Goal: Task Accomplishment & Management: Use online tool/utility

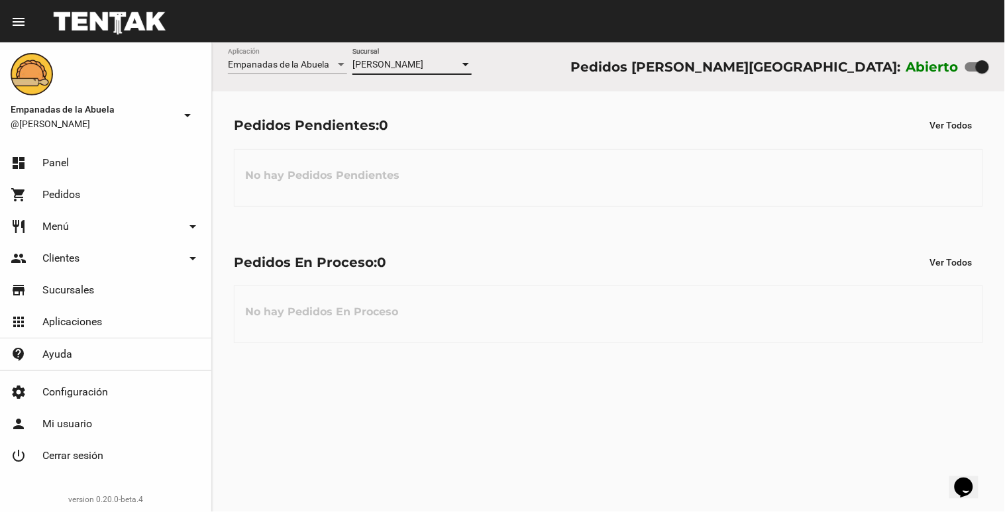
click at [465, 63] on div at bounding box center [465, 64] width 7 height 3
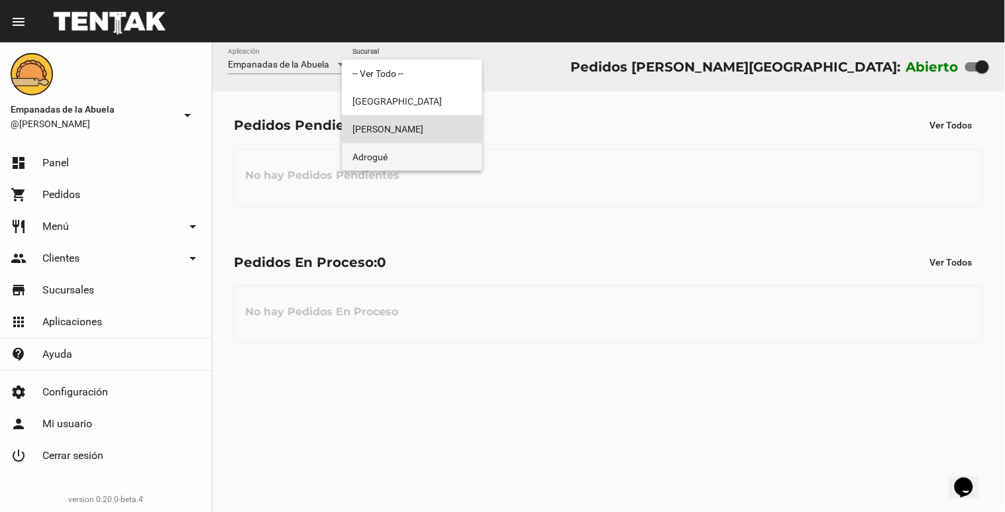
click at [441, 160] on span "Adrogué" at bounding box center [411, 157] width 119 height 28
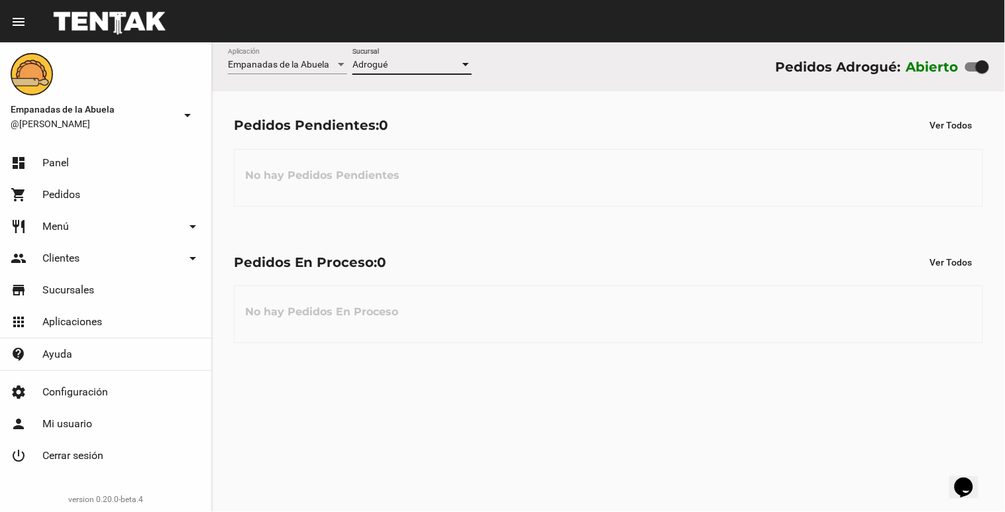
click at [470, 67] on div at bounding box center [466, 65] width 12 height 11
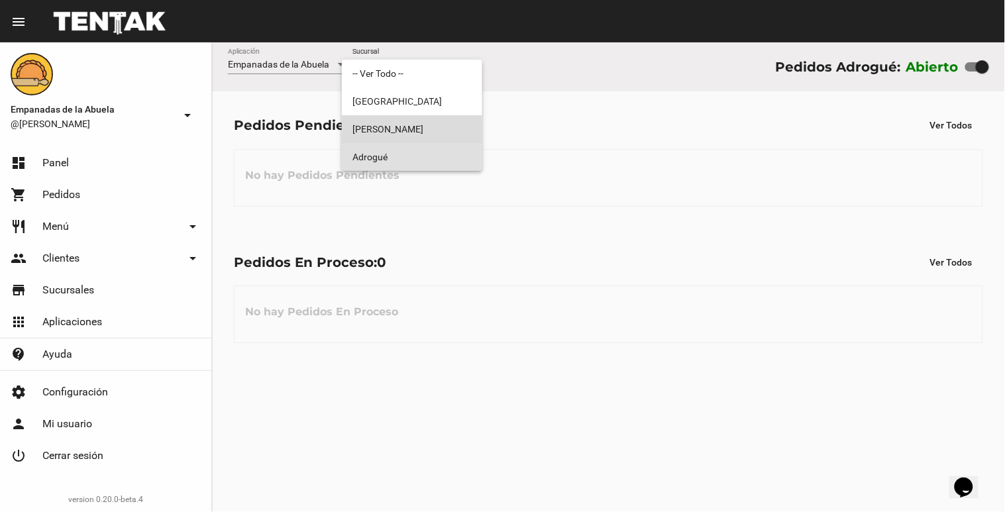
click at [445, 119] on span "[PERSON_NAME]" at bounding box center [411, 129] width 119 height 28
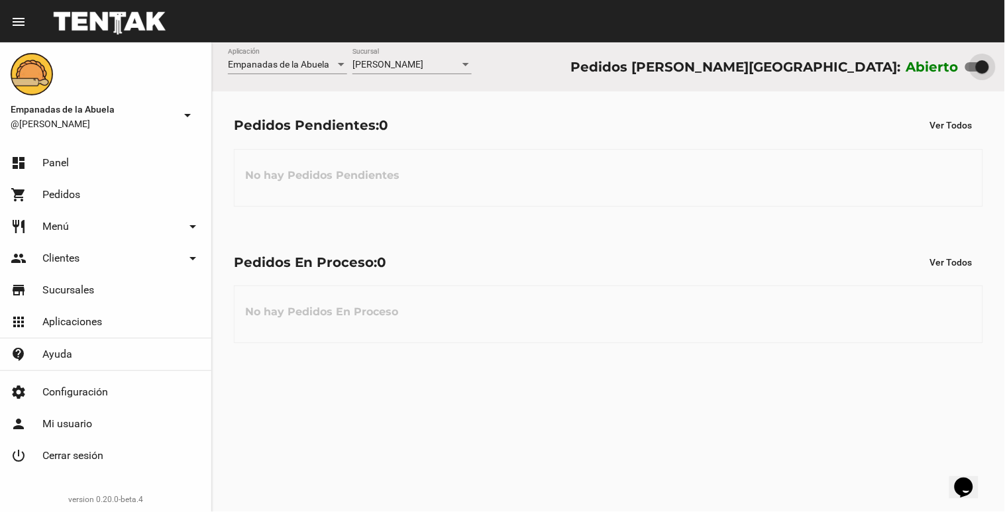
click at [468, 67] on div at bounding box center [466, 65] width 12 height 11
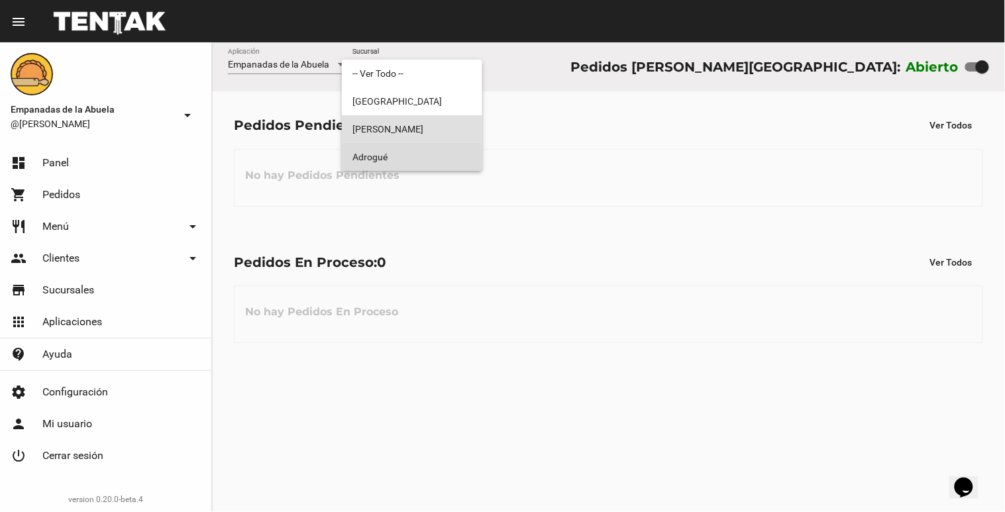
click at [413, 157] on span "Adrogué" at bounding box center [411, 157] width 119 height 28
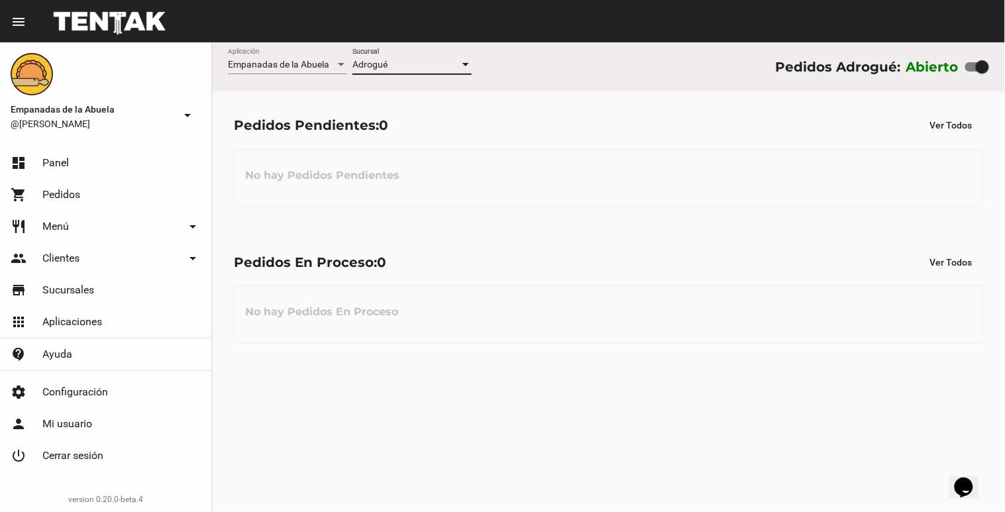
click at [464, 58] on div "Adrogué Sucursal" at bounding box center [411, 61] width 119 height 26
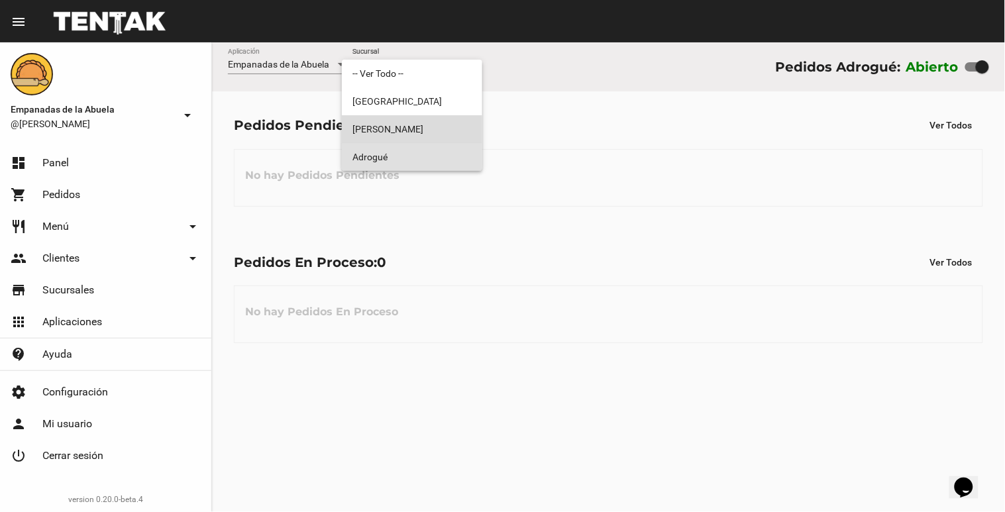
click at [417, 126] on span "[PERSON_NAME]" at bounding box center [411, 129] width 119 height 28
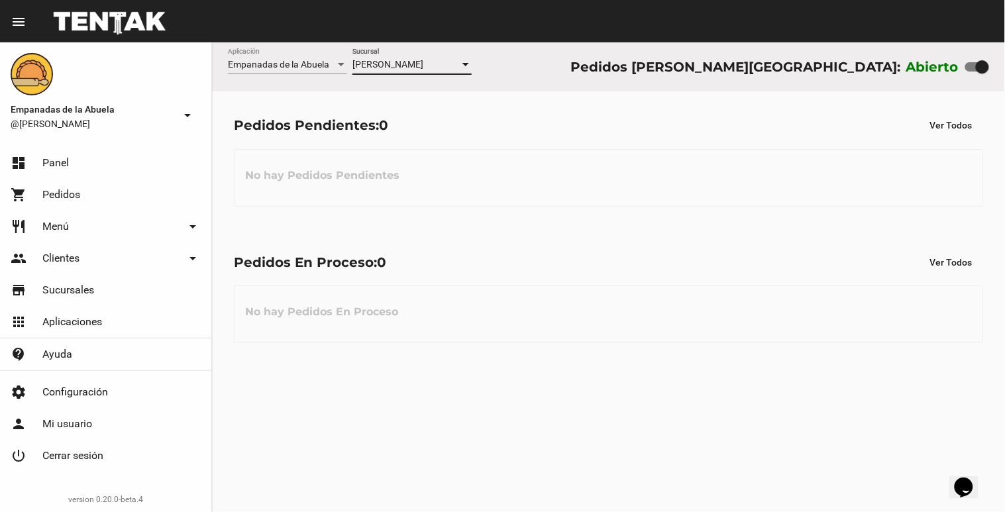
click at [473, 68] on div "Empanadas de la Abuela Aplicación [PERSON_NAME] [GEOGRAPHIC_DATA] Pedidos [PERS…" at bounding box center [608, 66] width 793 height 49
click at [467, 65] on div at bounding box center [465, 64] width 7 height 3
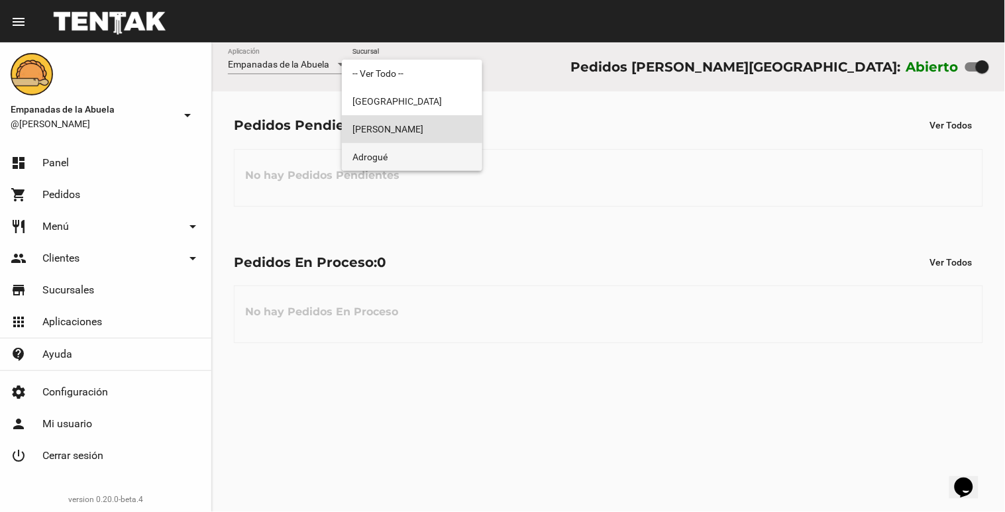
click at [444, 161] on span "Adrogué" at bounding box center [411, 157] width 119 height 28
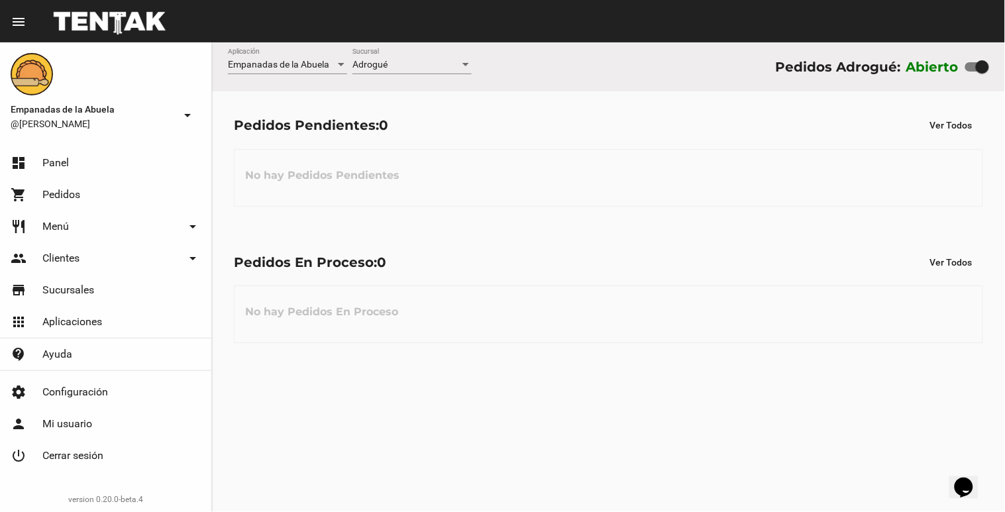
click at [471, 69] on div "Empanadas de la Abuela Aplicación Adrogué Sucursal Pedidos Adrogué: Abierto" at bounding box center [608, 66] width 793 height 49
click at [464, 63] on div at bounding box center [465, 64] width 7 height 3
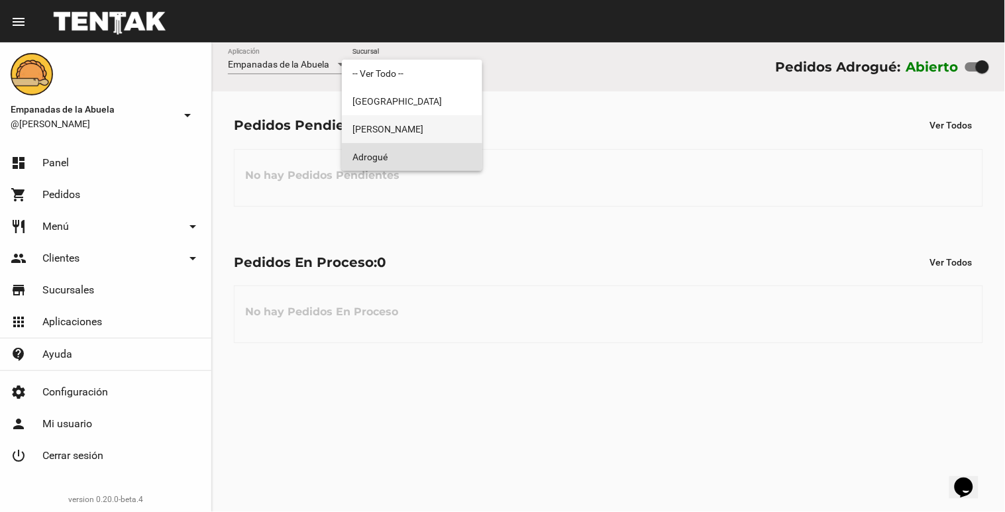
click at [434, 126] on span "[PERSON_NAME]" at bounding box center [411, 129] width 119 height 28
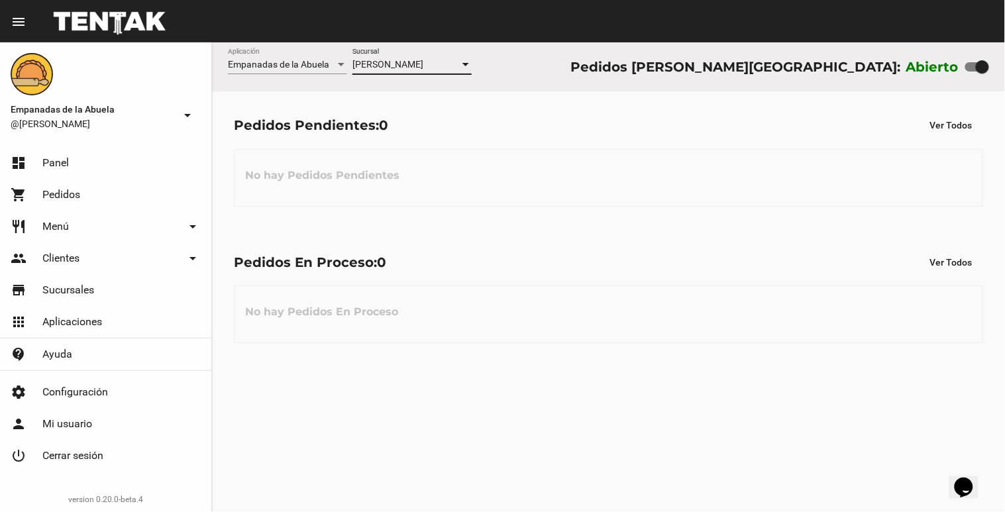
click at [464, 63] on div at bounding box center [465, 64] width 7 height 3
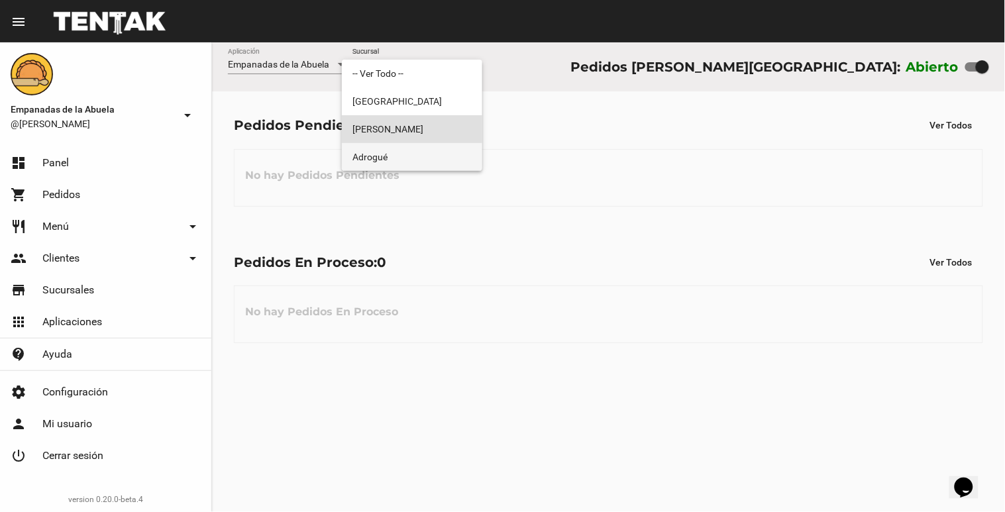
click at [430, 158] on span "Adrogué" at bounding box center [411, 157] width 119 height 28
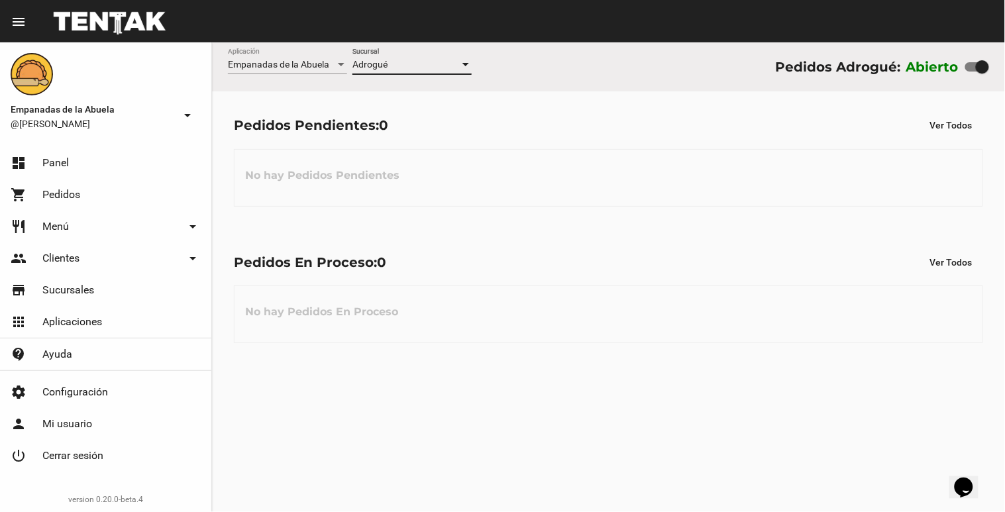
click at [472, 65] on div "Empanadas de la Abuela Aplicación Adrogué Sucursal Pedidos Adrogué: Abierto" at bounding box center [608, 66] width 793 height 49
click at [466, 67] on div at bounding box center [466, 65] width 12 height 11
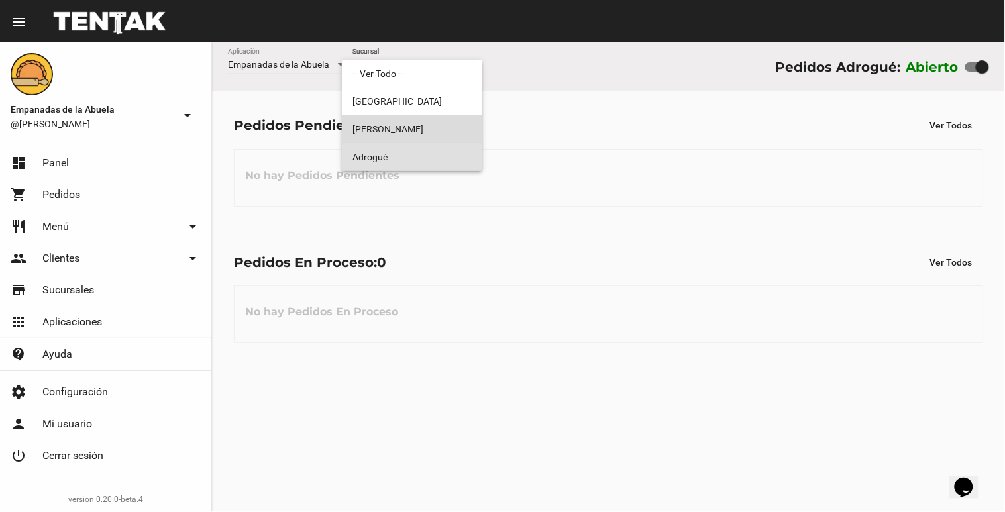
click at [430, 128] on span "[PERSON_NAME]" at bounding box center [411, 129] width 119 height 28
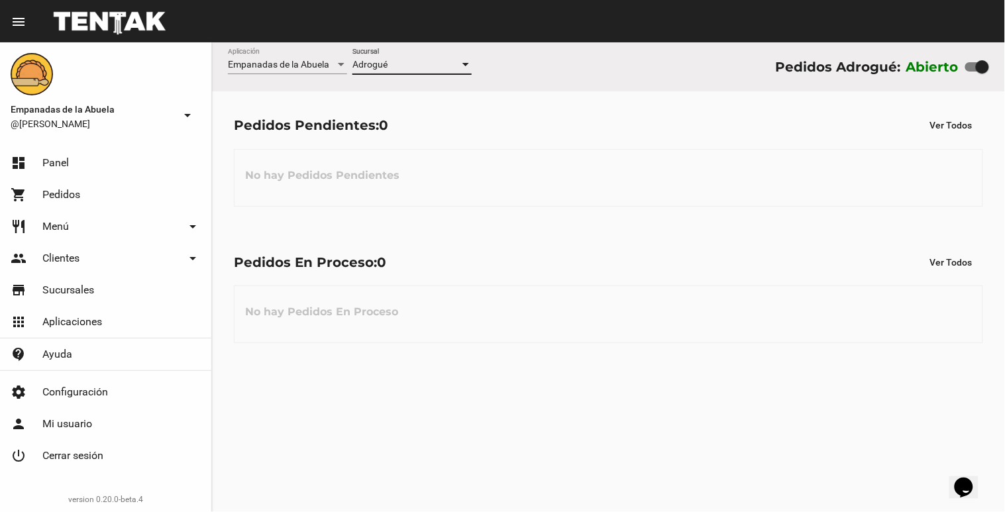
click at [469, 67] on div at bounding box center [466, 65] width 12 height 11
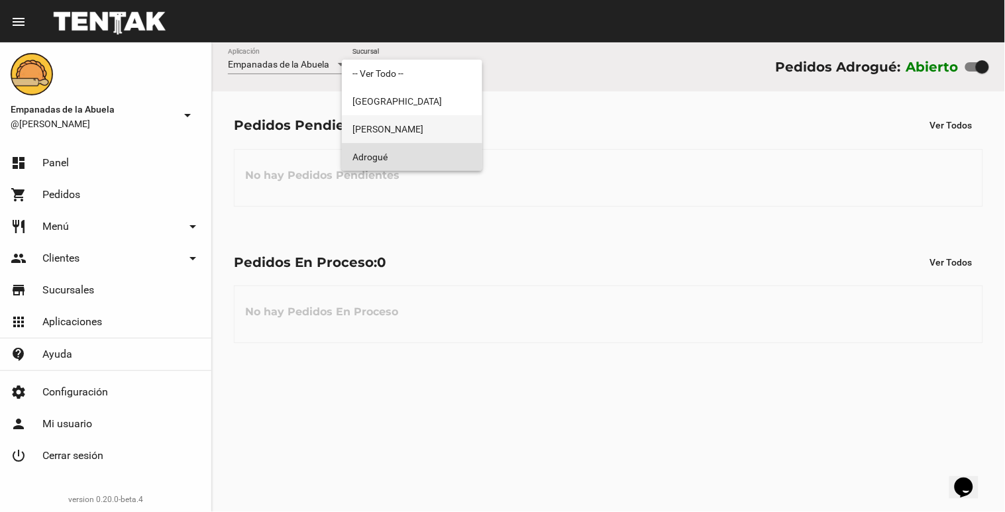
click at [444, 124] on span "[PERSON_NAME]" at bounding box center [411, 129] width 119 height 28
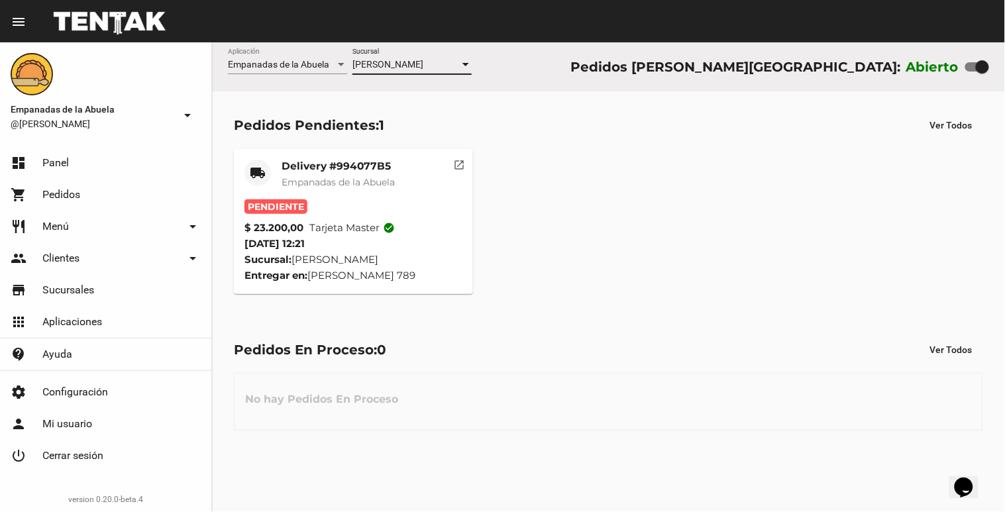
click at [361, 164] on mat-card-title "Delivery #994077B5" at bounding box center [337, 166] width 113 height 13
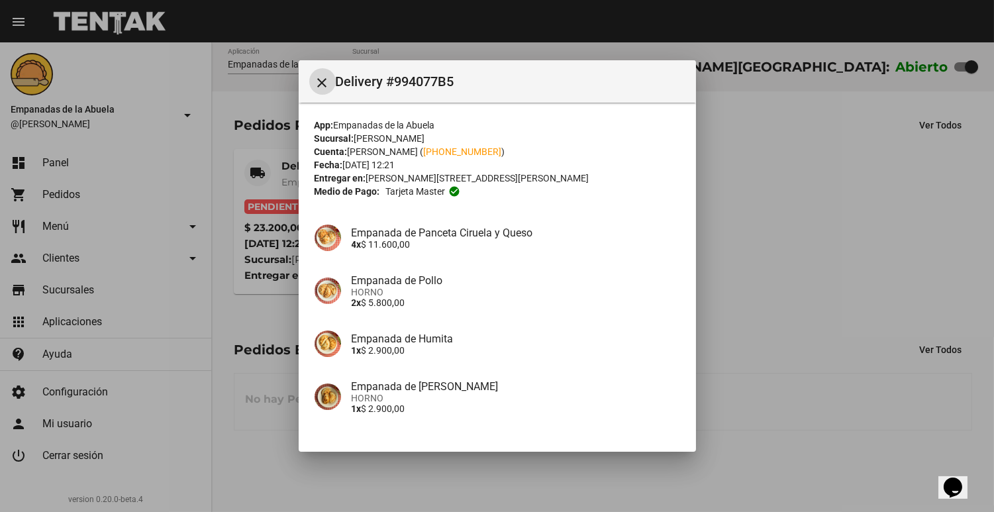
scroll to position [95, 0]
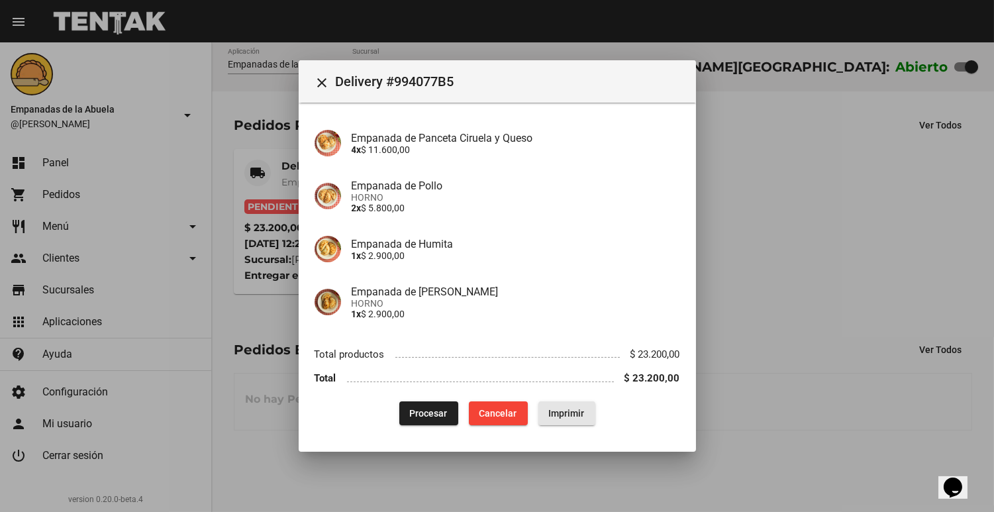
click at [577, 409] on span "Imprimir" at bounding box center [567, 413] width 36 height 11
click at [421, 409] on span "Procesar" at bounding box center [429, 413] width 38 height 11
